Goal: Navigation & Orientation: Understand site structure

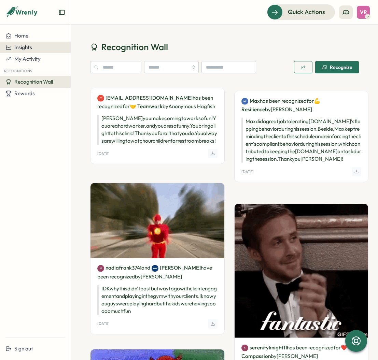
click at [30, 50] on span "Insights" at bounding box center [23, 47] width 18 height 6
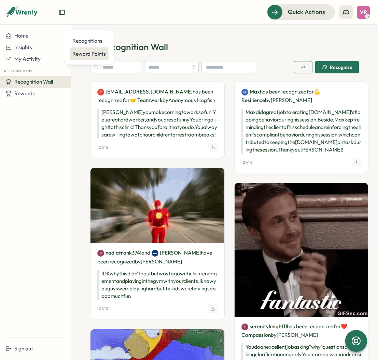
click at [89, 57] on div "Reward Points" at bounding box center [88, 54] width 33 height 8
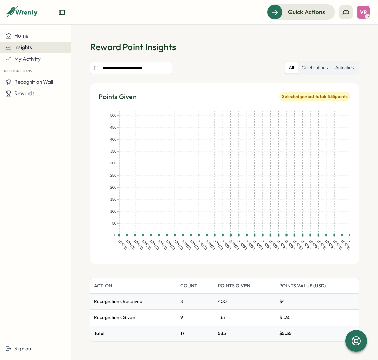
click at [34, 50] on div "Insights" at bounding box center [35, 47] width 60 height 6
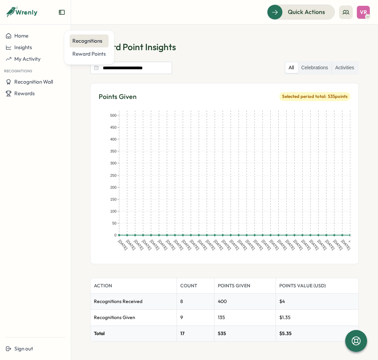
click at [90, 44] on div "Recognitions" at bounding box center [88, 41] width 33 height 8
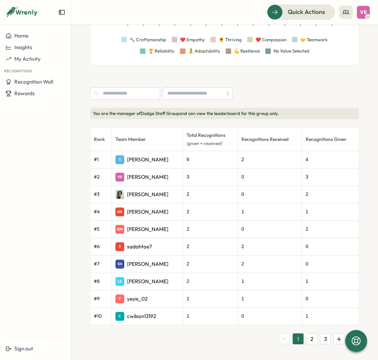
scroll to position [152, 0]
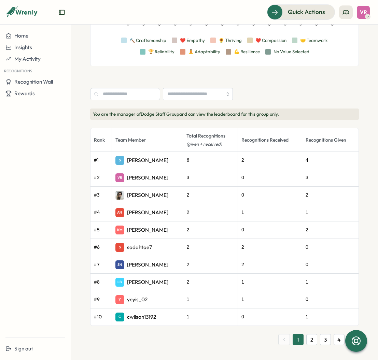
click at [312, 340] on button "2" at bounding box center [311, 339] width 11 height 11
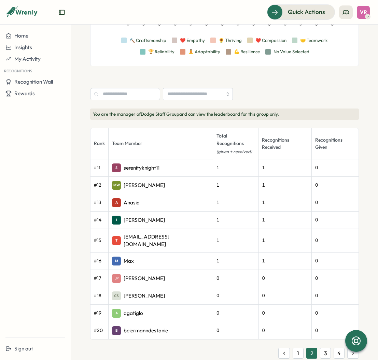
click at [326, 348] on button "3" at bounding box center [325, 353] width 11 height 11
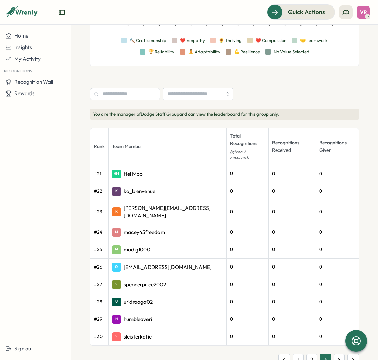
click at [294, 354] on button "1" at bounding box center [298, 359] width 11 height 11
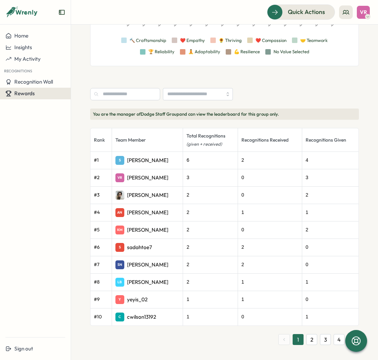
click at [32, 90] on button "Rewards" at bounding box center [35, 94] width 71 height 12
click at [34, 84] on span "Recognition Wall" at bounding box center [33, 82] width 39 height 6
